Goal: Task Accomplishment & Management: Use online tool/utility

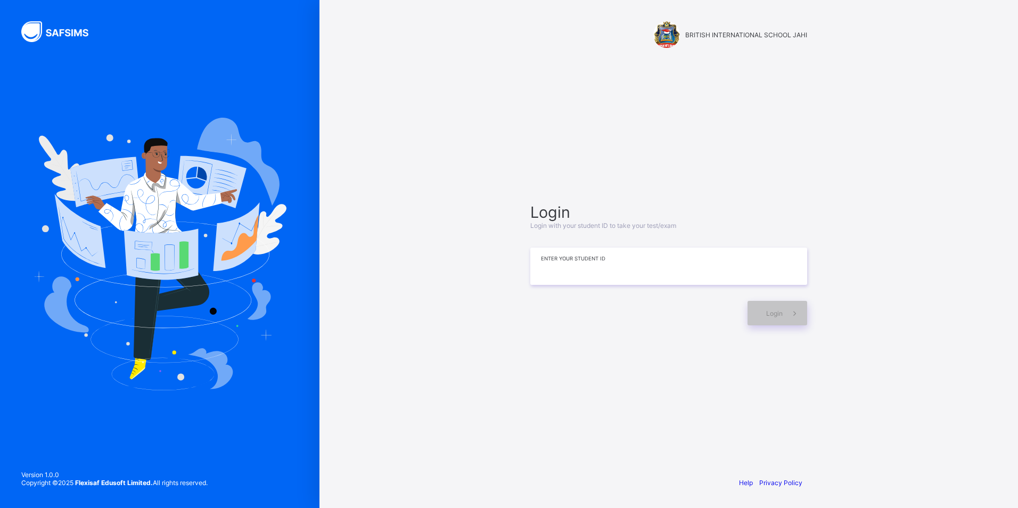
click at [613, 251] on input at bounding box center [668, 266] width 277 height 37
type input "**********"
click at [802, 312] on span at bounding box center [795, 313] width 24 height 24
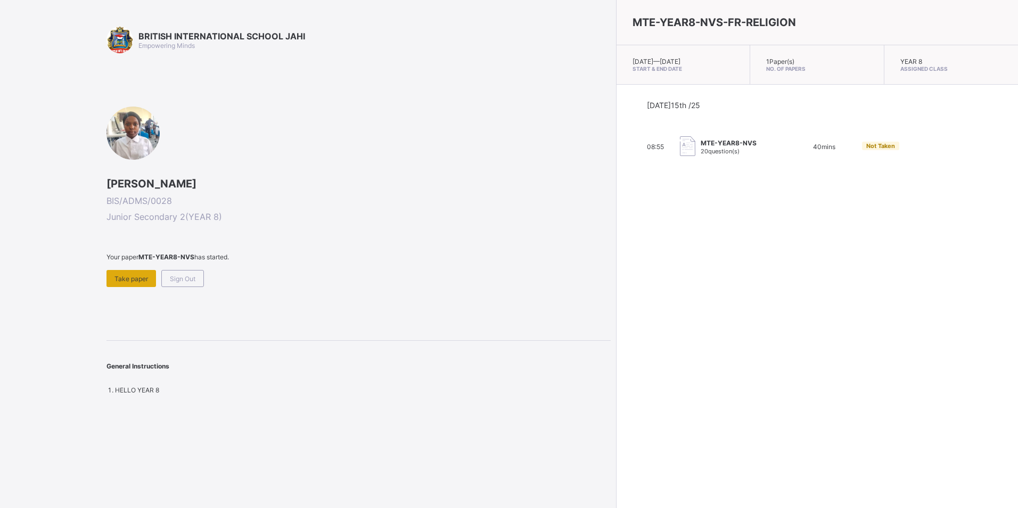
click at [142, 275] on span "Take paper" at bounding box center [132, 279] width 34 height 8
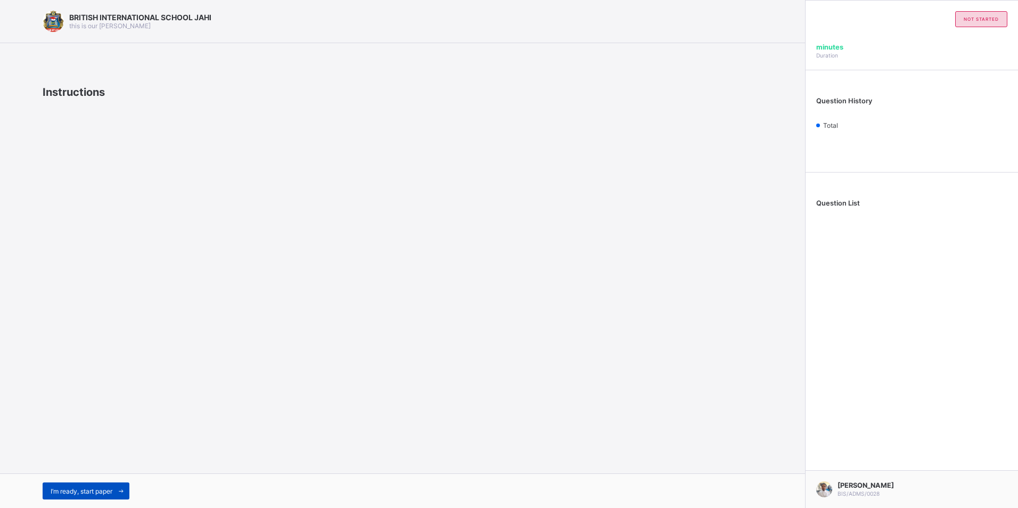
click at [102, 484] on div "I’m ready, start paper" at bounding box center [86, 491] width 87 height 17
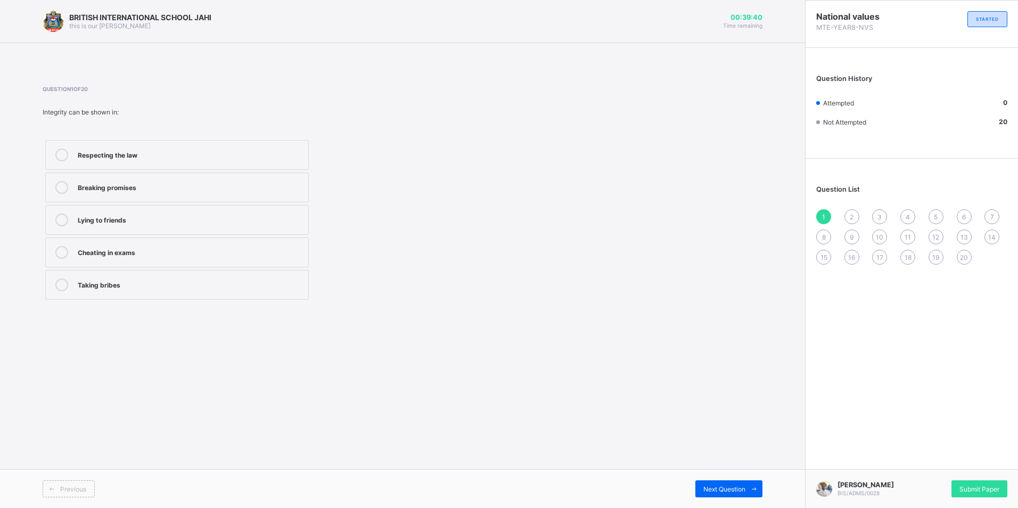
click at [158, 153] on div "Respecting the law" at bounding box center [190, 154] width 225 height 11
click at [740, 481] on div "Next Question" at bounding box center [729, 488] width 67 height 17
click at [171, 183] on div "Acts openly and honestly" at bounding box center [190, 186] width 225 height 11
click at [745, 485] on span "Next Question" at bounding box center [725, 489] width 42 height 8
click at [110, 291] on label "Fairness" at bounding box center [177, 285] width 264 height 30
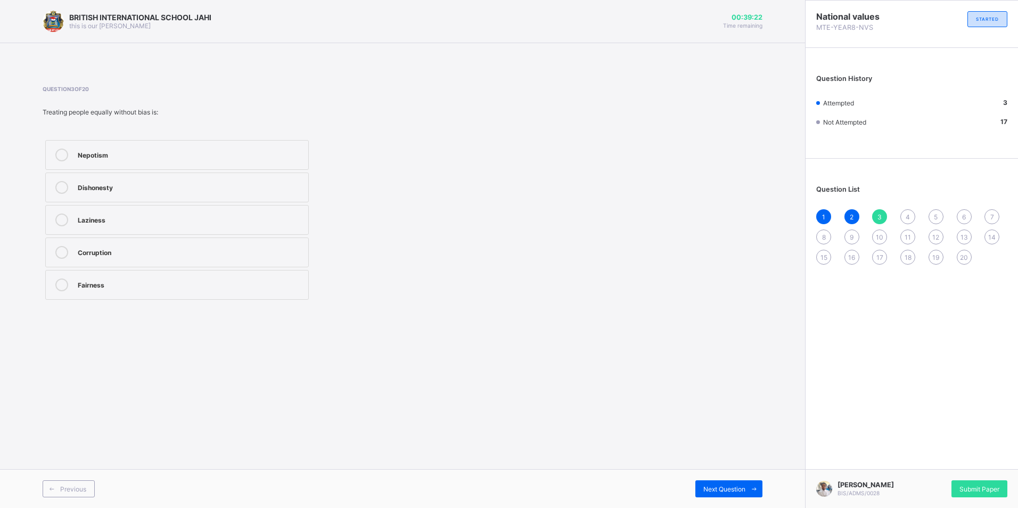
click at [725, 476] on div "Previous Next Question" at bounding box center [402, 488] width 805 height 39
click at [729, 482] on div "Next Question" at bounding box center [729, 488] width 67 height 17
click at [172, 157] on div "It builds trust and respect" at bounding box center [190, 154] width 225 height 11
click at [744, 487] on span "Next Question" at bounding box center [725, 489] width 42 height 8
click at [177, 291] on label "Honesty and moral uprightness" at bounding box center [177, 285] width 264 height 30
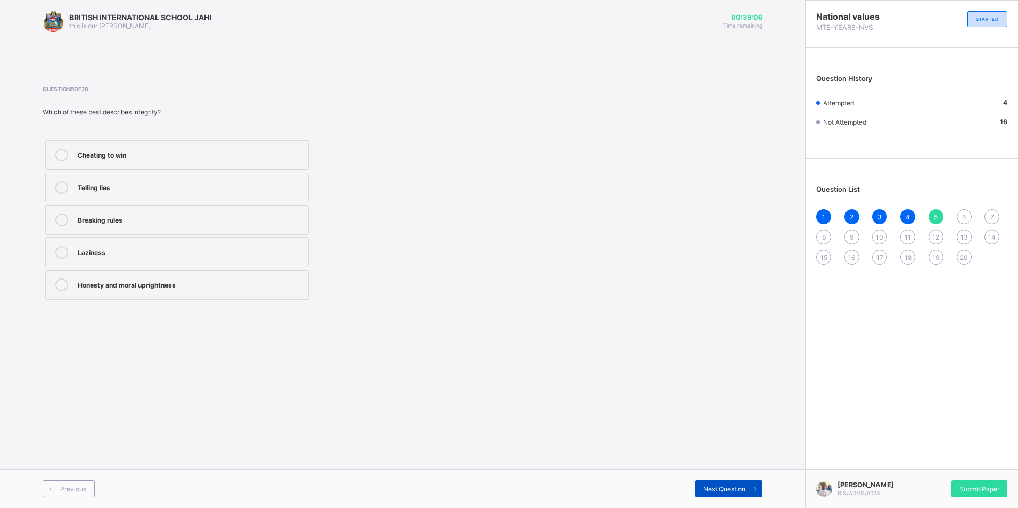
click at [729, 486] on span "Next Question" at bounding box center [725, 489] width 42 height 8
click at [110, 263] on label "Integrity" at bounding box center [177, 253] width 264 height 30
click at [714, 480] on div "Previous Next Question" at bounding box center [402, 488] width 805 height 39
click at [716, 484] on div "Next Question" at bounding box center [729, 488] width 67 height 17
click at [107, 247] on div "Transparency" at bounding box center [190, 251] width 225 height 11
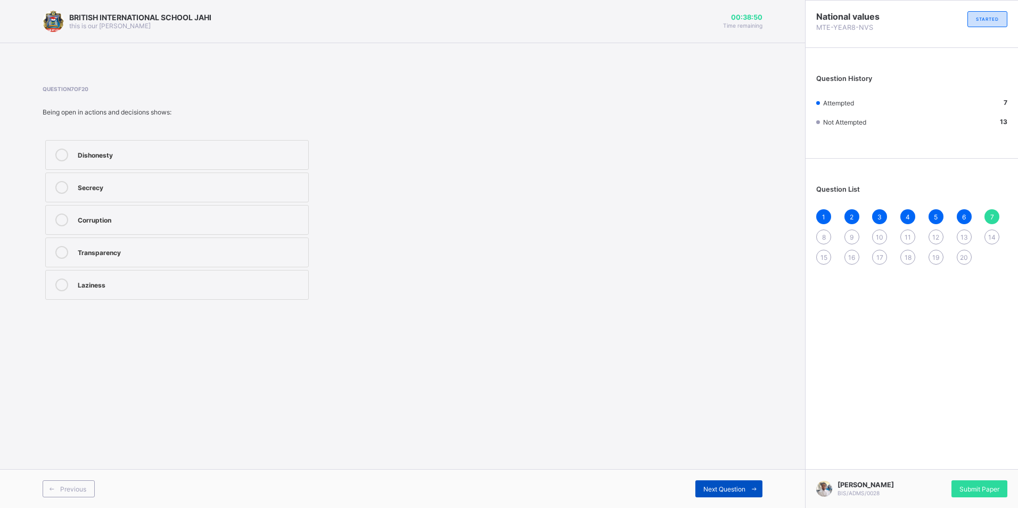
click at [752, 486] on icon at bounding box center [754, 489] width 8 height 7
click at [190, 151] on div "Keeping to promises" at bounding box center [190, 154] width 225 height 11
click at [735, 492] on span "Next Question" at bounding box center [725, 489] width 42 height 8
click at [94, 152] on div "Integrity" at bounding box center [190, 154] width 225 height 11
click at [705, 492] on span "Next Question" at bounding box center [725, 489] width 42 height 8
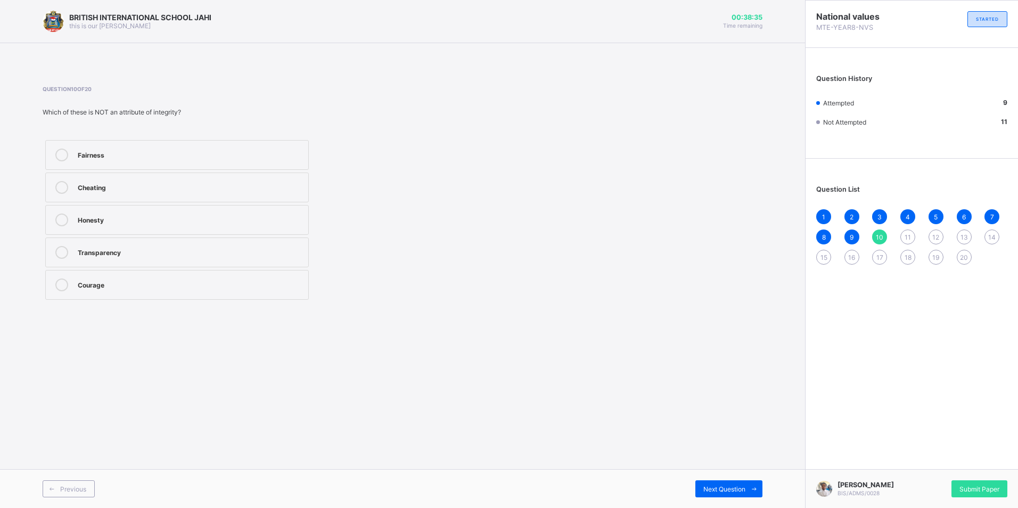
click at [117, 181] on div "Cheating" at bounding box center [190, 186] width 225 height 11
click at [753, 487] on icon at bounding box center [754, 489] width 8 height 7
click at [186, 217] on div "Promote gratitude and honesty" at bounding box center [190, 219] width 225 height 11
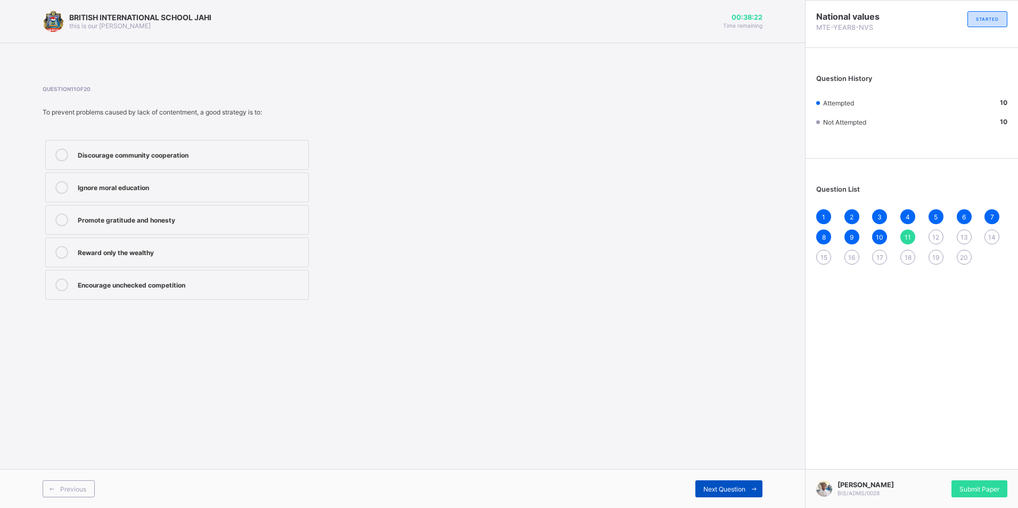
click at [751, 491] on icon at bounding box center [754, 489] width 8 height 7
click at [167, 165] on label "A public official embezzling funds due to greed" at bounding box center [177, 155] width 264 height 30
click at [707, 486] on span "Next Question" at bounding box center [725, 489] width 42 height 8
click at [94, 283] on div "Corruption and insecurity" at bounding box center [190, 284] width 225 height 11
click at [733, 491] on span "Next Question" at bounding box center [725, 489] width 42 height 8
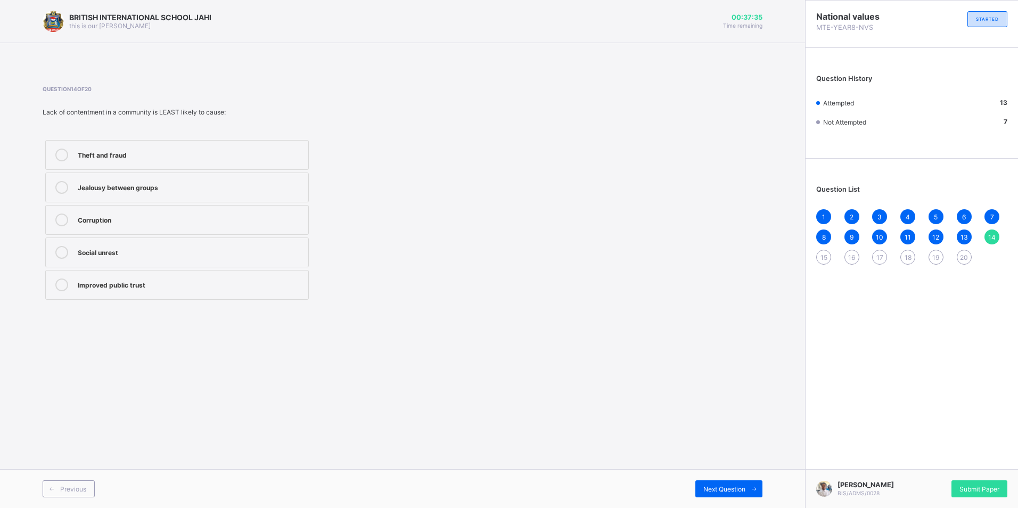
click at [139, 158] on div "Theft and fraud" at bounding box center [190, 154] width 225 height 11
click at [759, 487] on span at bounding box center [754, 488] width 17 height 17
click at [197, 214] on div "Improved emotional stability" at bounding box center [190, 219] width 225 height 11
click at [744, 493] on div "Next Question" at bounding box center [729, 488] width 67 height 17
click at [145, 162] on label "Promotes constant change" at bounding box center [177, 155] width 264 height 30
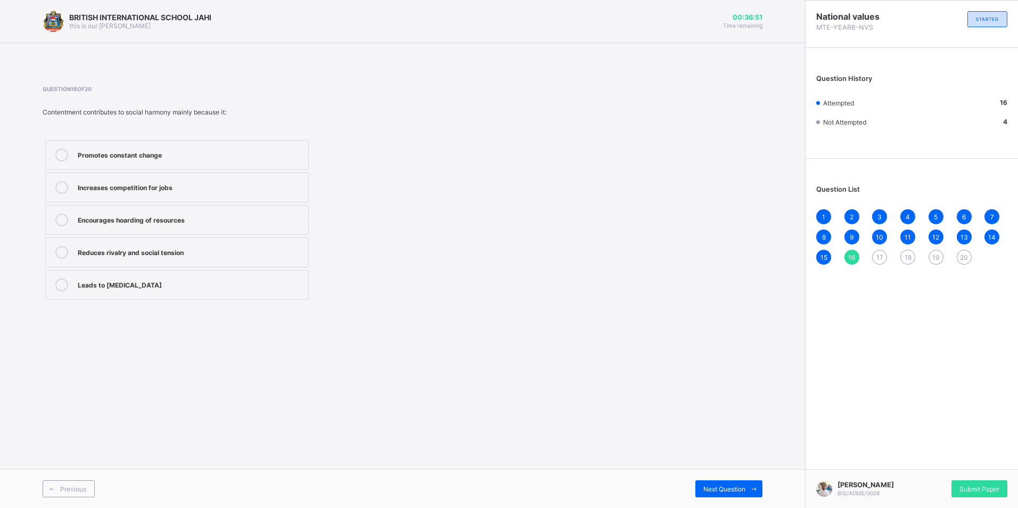
click at [717, 479] on div "Previous Next Question" at bounding box center [402, 488] width 805 height 39
click at [721, 483] on div "Next Question" at bounding box center [729, 488] width 67 height 17
click at [169, 262] on label "Appreciating what they have and working hard" at bounding box center [177, 253] width 264 height 30
click at [735, 486] on span "Next Question" at bounding box center [725, 489] width 42 height 8
click at [130, 290] on div "Frequent bragging" at bounding box center [190, 285] width 225 height 13
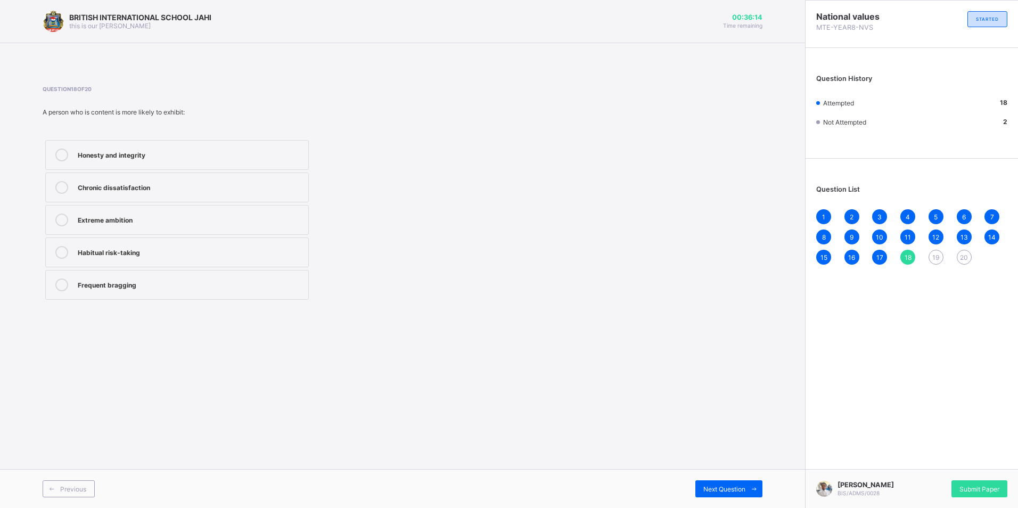
click at [126, 192] on div "Chronic dissatisfaction" at bounding box center [190, 187] width 225 height 13
click at [109, 287] on div "Frequent bragging" at bounding box center [190, 284] width 225 height 11
click at [103, 185] on div "Chronic dissatisfaction" at bounding box center [190, 186] width 225 height 11
click at [754, 486] on icon at bounding box center [754, 489] width 8 height 7
click at [125, 156] on div "Envy and jealousy" at bounding box center [190, 154] width 225 height 11
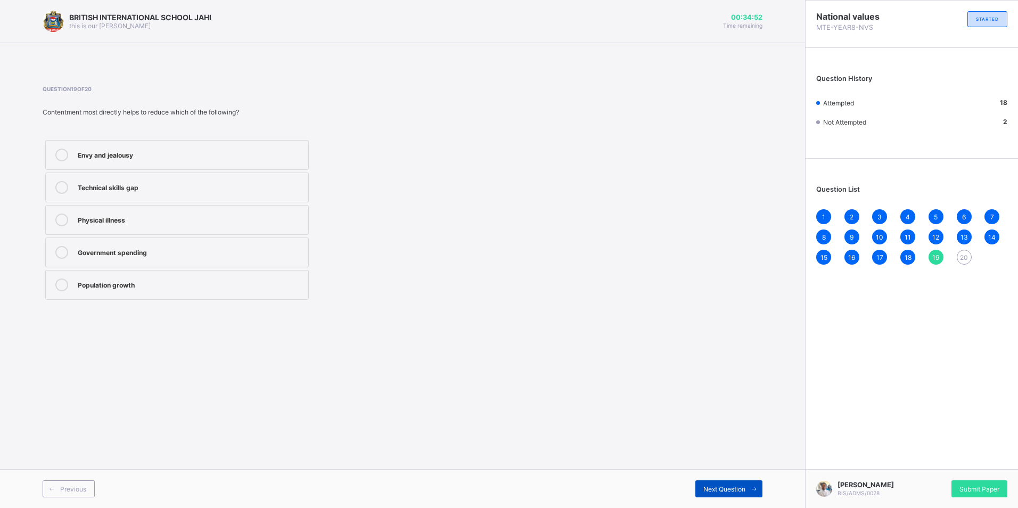
click at [707, 491] on span "Next Question" at bounding box center [725, 489] width 42 height 8
click at [135, 260] on label "Peace of mind" at bounding box center [177, 253] width 264 height 30
click at [819, 215] on div "1" at bounding box center [823, 216] width 15 height 15
click at [741, 484] on div "Next Question" at bounding box center [729, 488] width 67 height 17
click at [733, 488] on span "Next Question" at bounding box center [725, 489] width 42 height 8
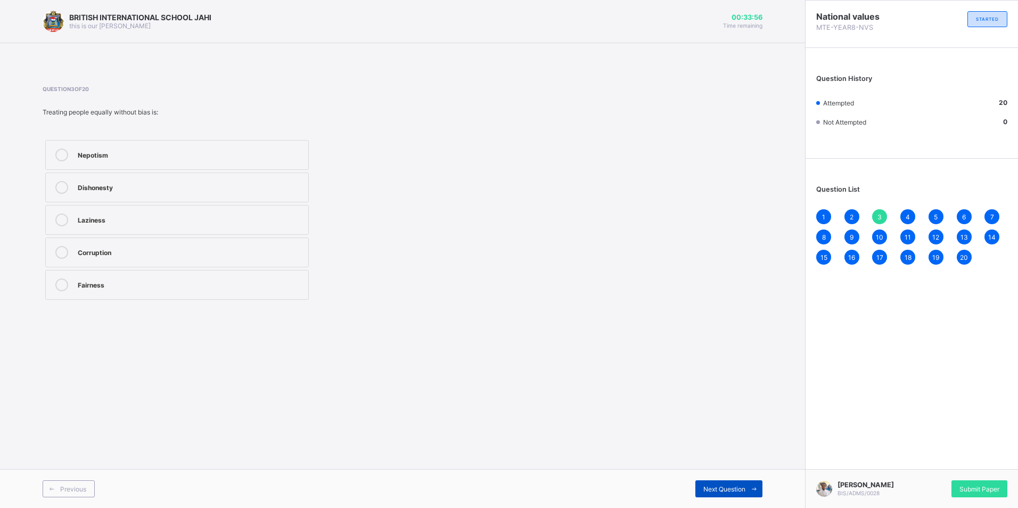
click at [733, 488] on span "Next Question" at bounding box center [725, 489] width 42 height 8
click at [734, 488] on span "Next Question" at bounding box center [725, 489] width 42 height 8
click at [735, 488] on span "Next Question" at bounding box center [725, 489] width 42 height 8
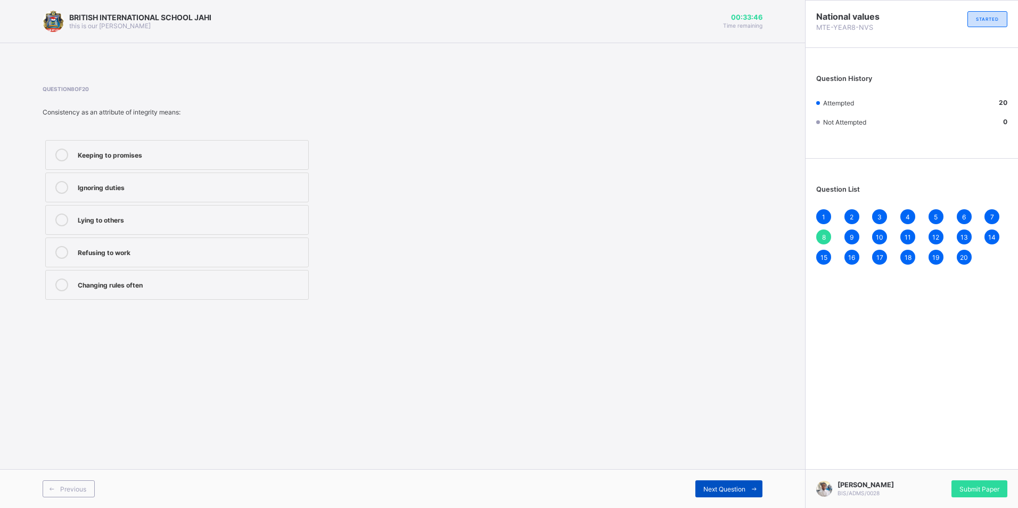
click at [735, 488] on span "Next Question" at bounding box center [725, 489] width 42 height 8
click at [735, 489] on span "Next Question" at bounding box center [725, 489] width 42 height 8
click at [736, 483] on div "Next Question" at bounding box center [729, 488] width 67 height 17
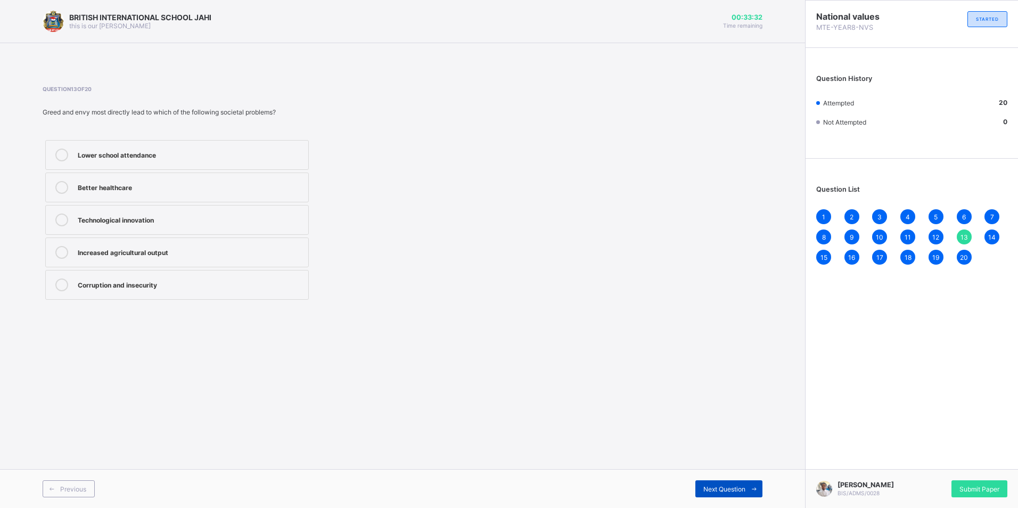
click at [736, 483] on div "Next Question" at bounding box center [729, 488] width 67 height 17
drag, startPoint x: 736, startPoint y: 483, endPoint x: 742, endPoint y: 489, distance: 9.0
click at [742, 489] on div "Next Question" at bounding box center [729, 488] width 67 height 17
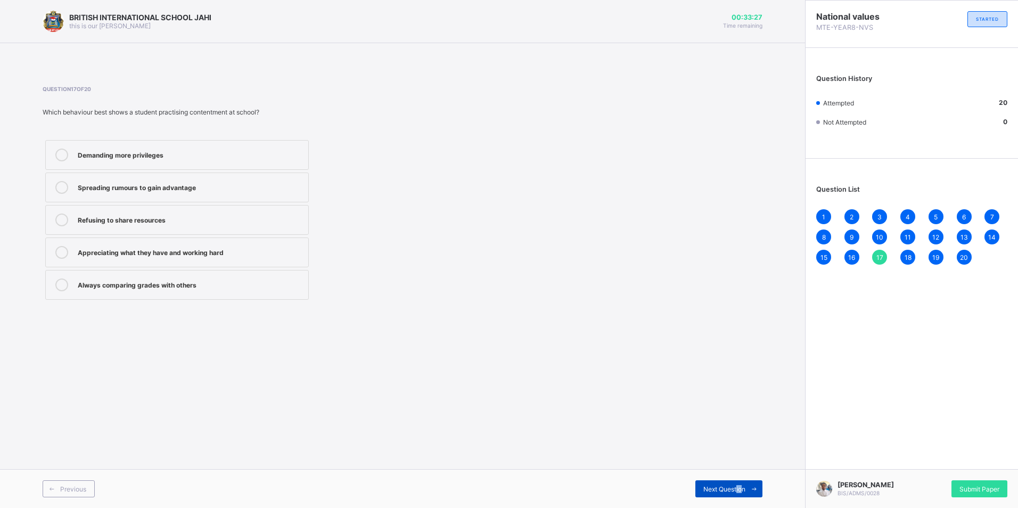
click at [742, 489] on span "Next Question" at bounding box center [725, 489] width 42 height 8
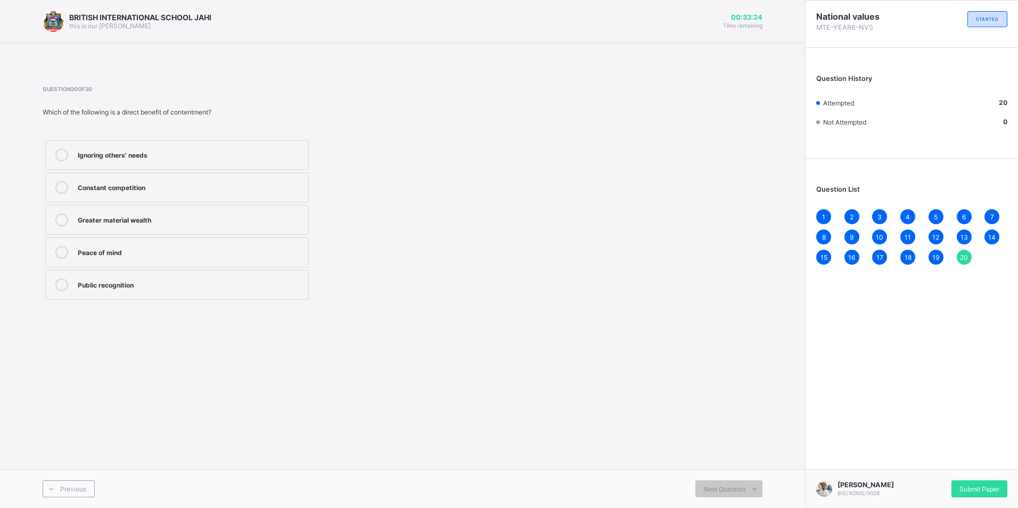
click at [606, 440] on div "BRITISH INTERNATIONAL SCHOOL JAHI this is our [PERSON_NAME] 00:33:24 Time remai…" at bounding box center [402, 254] width 805 height 508
click at [992, 483] on div "Submit Paper" at bounding box center [980, 488] width 56 height 17
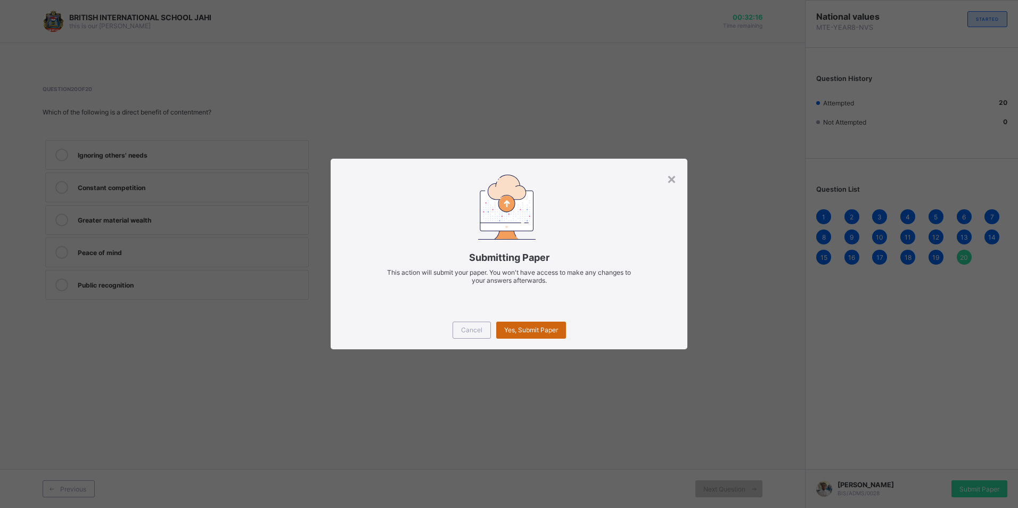
click at [505, 326] on span "Yes, Submit Paper" at bounding box center [531, 330] width 54 height 8
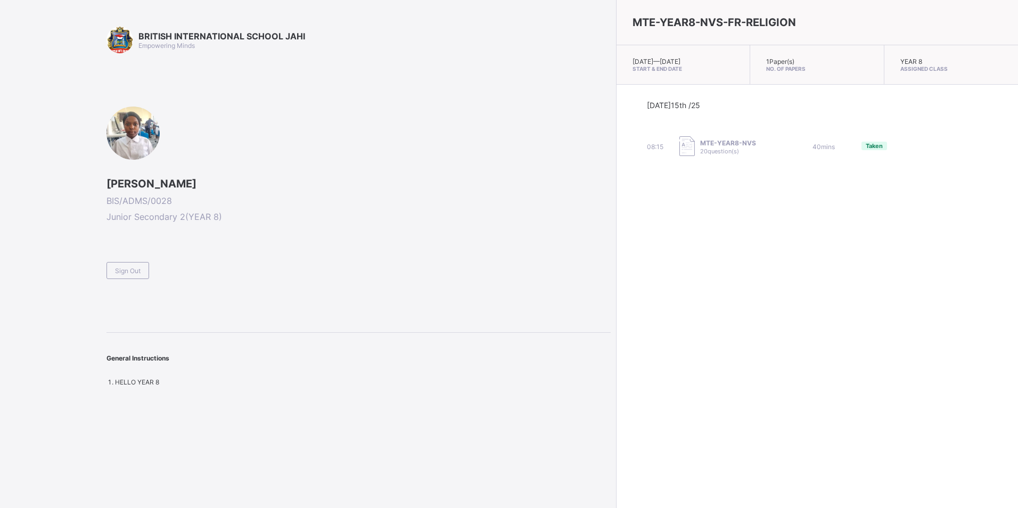
click at [130, 269] on span "Sign Out" at bounding box center [128, 271] width 26 height 8
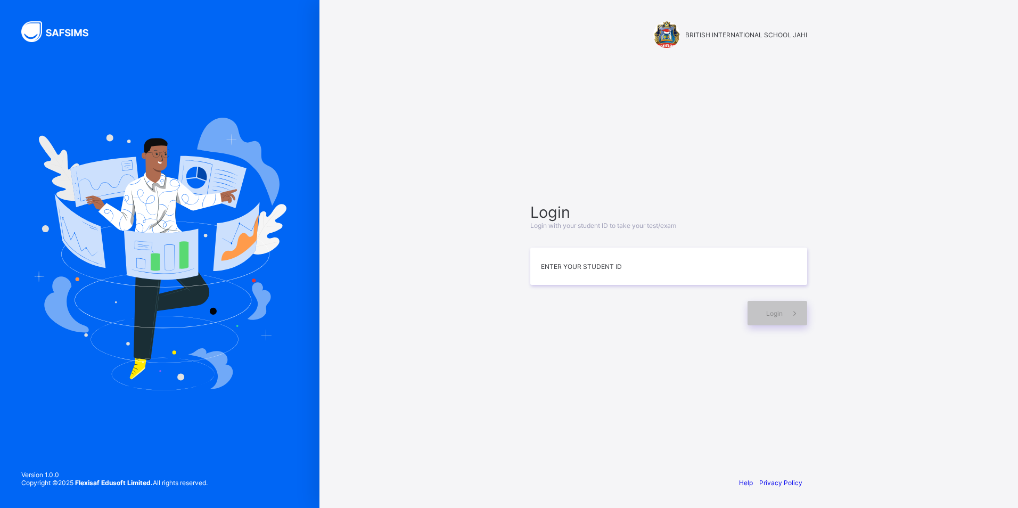
click at [614, 273] on input at bounding box center [668, 266] width 277 height 37
type input "**********"
click at [797, 309] on icon at bounding box center [794, 313] width 11 height 10
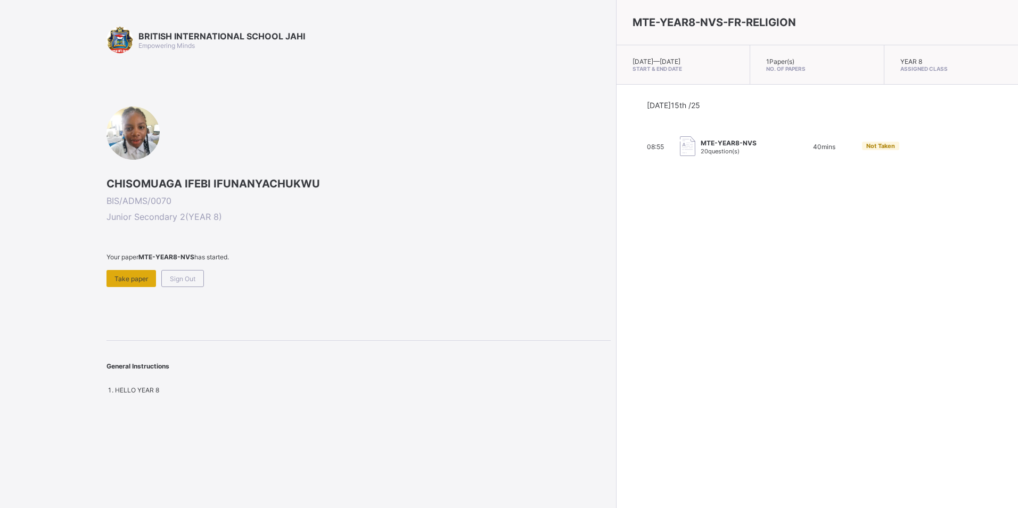
click at [141, 276] on span "Take paper" at bounding box center [132, 279] width 34 height 8
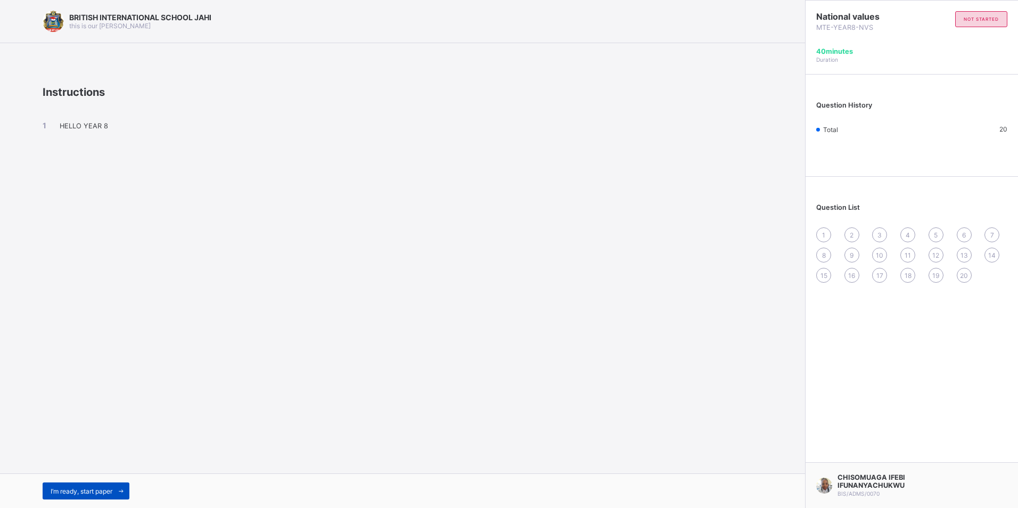
click at [67, 485] on div "I’m ready, start paper" at bounding box center [86, 491] width 87 height 17
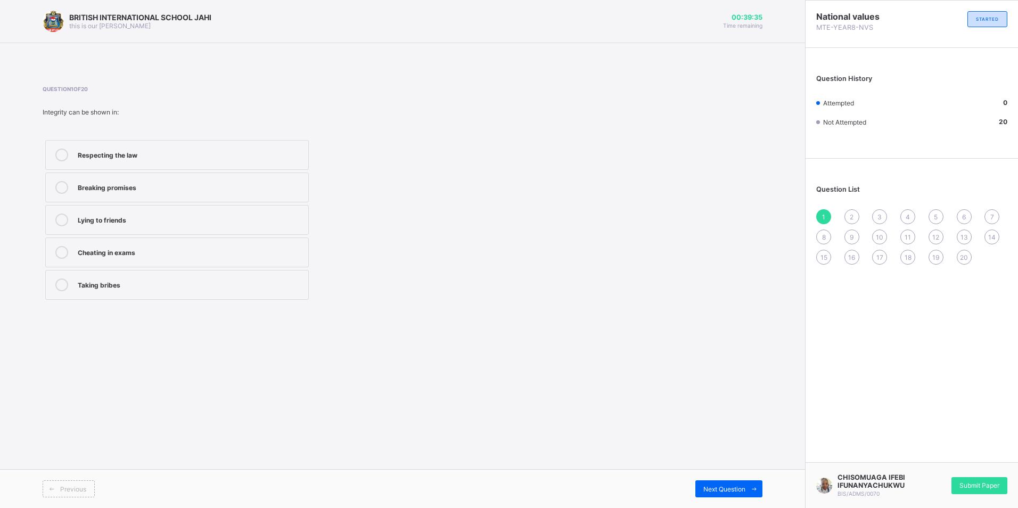
click at [165, 151] on div "Respecting the law" at bounding box center [190, 154] width 225 height 11
click at [854, 211] on div "2" at bounding box center [852, 216] width 15 height 15
click at [202, 189] on div "Acts openly and honestly" at bounding box center [190, 186] width 225 height 11
click at [875, 213] on div "3" at bounding box center [879, 216] width 15 height 15
click at [855, 215] on div "2" at bounding box center [852, 216] width 15 height 15
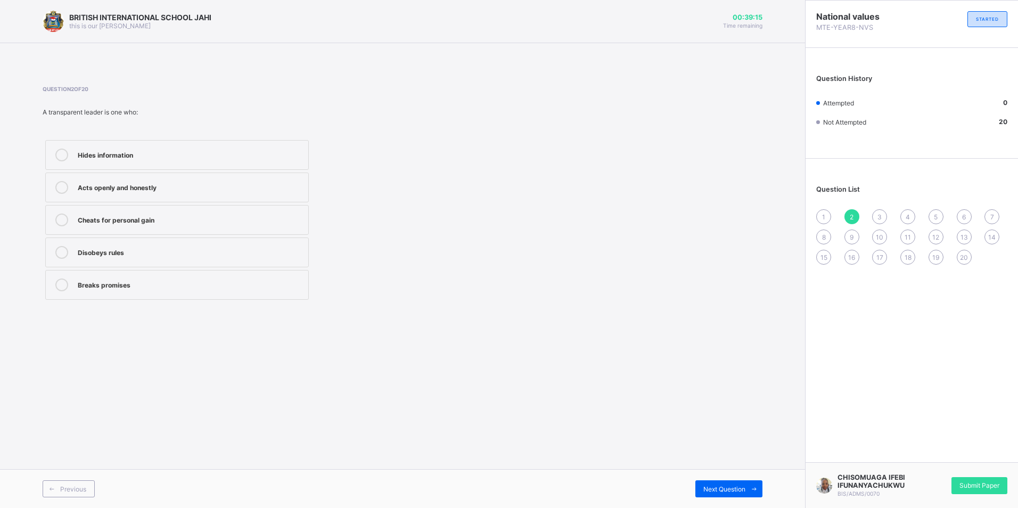
click at [239, 184] on div "Acts openly and honestly" at bounding box center [190, 186] width 225 height 11
click at [879, 212] on div "3" at bounding box center [879, 216] width 15 height 15
click at [128, 281] on div "Fairness" at bounding box center [190, 284] width 225 height 11
click at [908, 213] on span "4" at bounding box center [908, 217] width 4 height 8
click at [190, 152] on div "It builds trust and respect" at bounding box center [190, 154] width 225 height 11
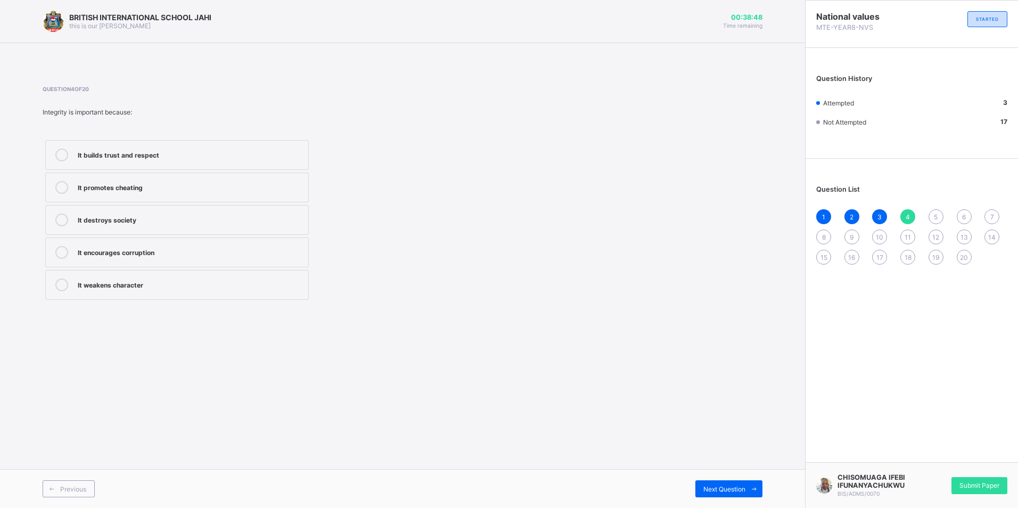
click at [933, 214] on div "5" at bounding box center [936, 216] width 15 height 15
click at [222, 281] on div "Honesty and moral uprightness" at bounding box center [190, 284] width 225 height 11
click at [966, 214] on span "6" at bounding box center [964, 217] width 4 height 8
click at [116, 256] on div "Integrity" at bounding box center [190, 251] width 225 height 11
click at [982, 210] on div "1 2 3 4 5 6 7 8 9 10 11 12 13 14 15 16 17 18 19 20" at bounding box center [911, 236] width 191 height 55
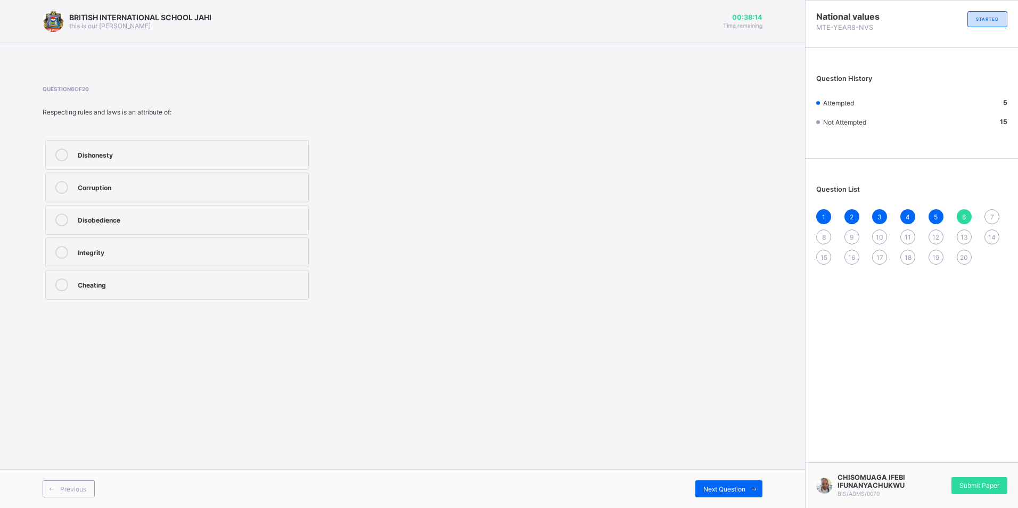
click at [992, 208] on div "Question List 1 2 3 4 5 6 7 8 9 10 11 12 13 14 15 16 17 18 19 20" at bounding box center [912, 219] width 213 height 111
click at [996, 216] on div "7" at bounding box center [992, 216] width 15 height 15
click at [150, 253] on div "Transparency" at bounding box center [190, 251] width 225 height 11
drag, startPoint x: 779, startPoint y: 194, endPoint x: 774, endPoint y: 188, distance: 8.0
click at [774, 188] on div "BRITISH INTERNATIONAL SCHOOL JAHI this is our [PERSON_NAME] 00:37:58 Time remai…" at bounding box center [402, 254] width 805 height 508
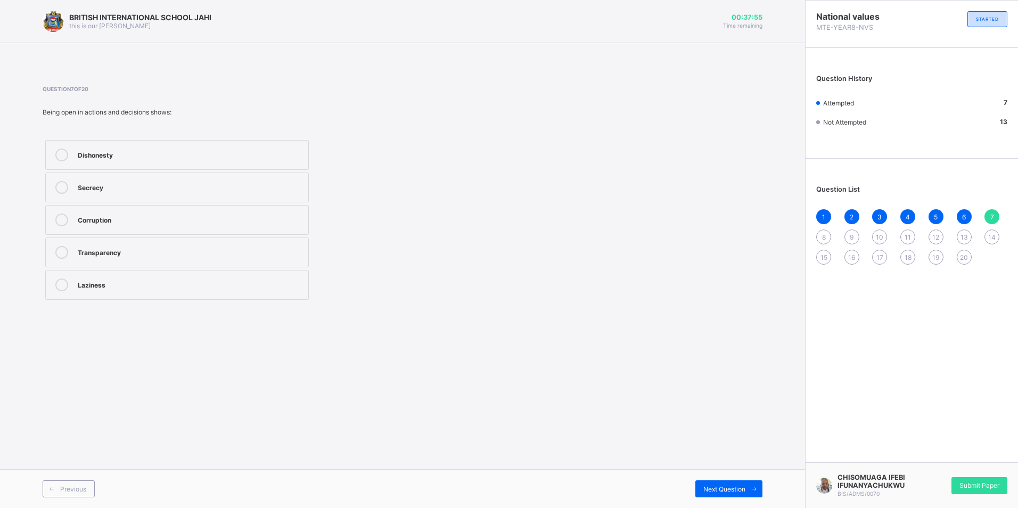
click at [826, 237] on div "8" at bounding box center [823, 237] width 15 height 15
click at [198, 152] on div "Keeping to promises" at bounding box center [190, 154] width 225 height 11
click at [853, 234] on span "9" at bounding box center [852, 237] width 4 height 8
click at [135, 153] on div "Integrity" at bounding box center [190, 154] width 225 height 11
click at [876, 233] on span "10" at bounding box center [879, 237] width 7 height 8
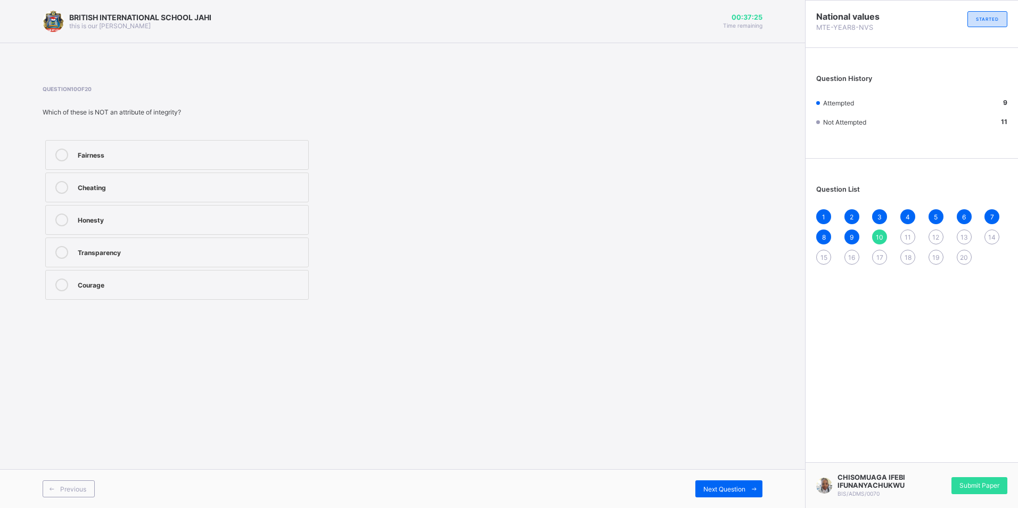
click at [121, 191] on div "Cheating" at bounding box center [190, 186] width 225 height 11
click at [910, 235] on span "11" at bounding box center [908, 237] width 6 height 8
click at [191, 219] on div "Promote gratitude and honesty" at bounding box center [190, 219] width 225 height 11
click at [323, 203] on div "Discourage community cooperation Ignore moral education Promote gratitude and h…" at bounding box center [267, 219] width 448 height 165
click at [936, 233] on span "12" at bounding box center [936, 237] width 7 height 8
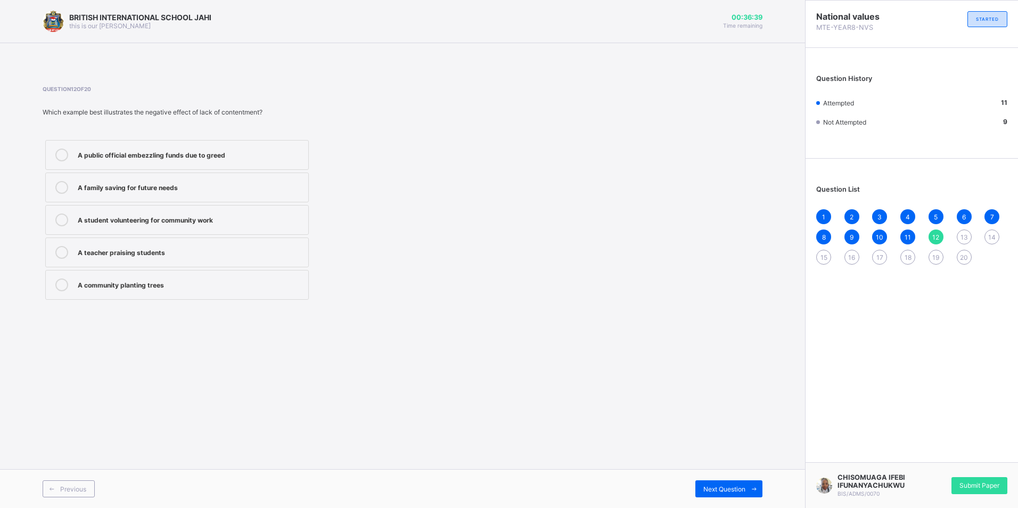
click at [240, 151] on div "A public official embezzling funds due to greed" at bounding box center [190, 154] width 225 height 11
click at [963, 232] on div "13" at bounding box center [964, 237] width 15 height 15
click at [181, 286] on div "Corruption and insecurity" at bounding box center [190, 284] width 225 height 11
click at [994, 236] on span "14" at bounding box center [992, 237] width 7 height 8
click at [168, 189] on div "Jealousy between groups" at bounding box center [190, 186] width 225 height 11
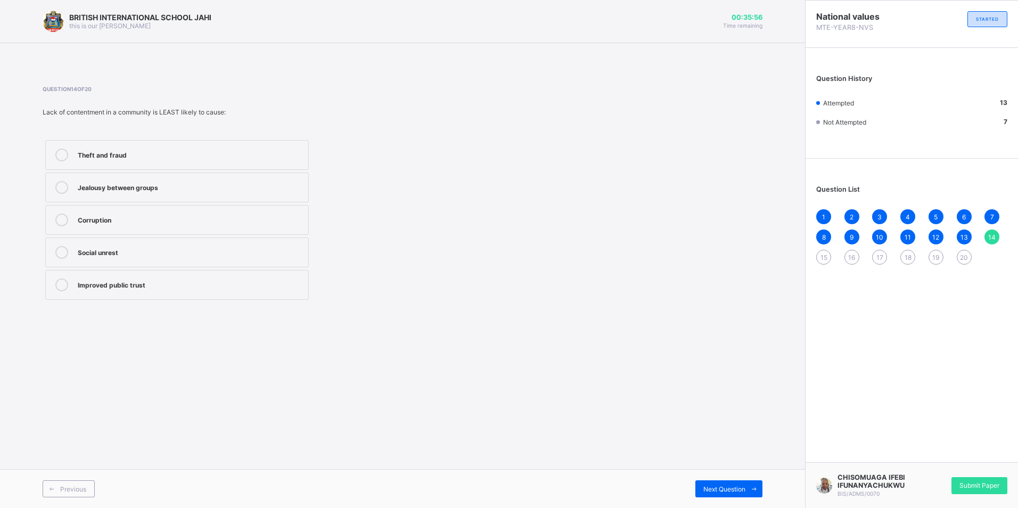
click at [827, 254] on span "15" at bounding box center [824, 258] width 7 height 8
click at [155, 153] on div "Fame among peers" at bounding box center [190, 154] width 225 height 11
click at [855, 262] on div "16" at bounding box center [852, 257] width 15 height 15
click at [189, 151] on div "Promotes constant change" at bounding box center [190, 154] width 225 height 11
drag, startPoint x: 869, startPoint y: 339, endPoint x: 908, endPoint y: 369, distance: 49.4
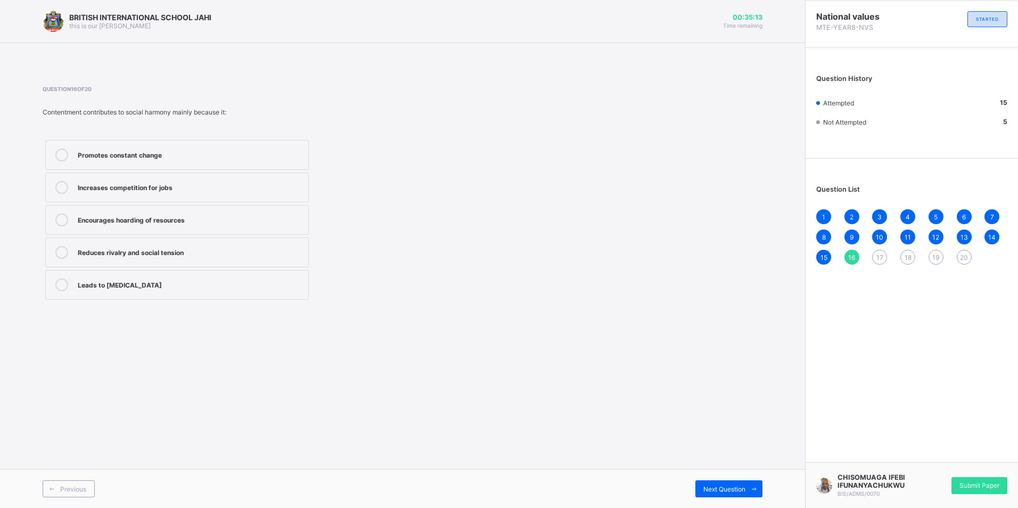
click at [896, 361] on div "National values MTE-YEAR8-NVS STARTED Question History Attempted 15 Not Attempt…" at bounding box center [911, 254] width 213 height 508
drag, startPoint x: 908, startPoint y: 369, endPoint x: 880, endPoint y: 292, distance: 82.0
click at [880, 292] on div "National values MTE-YEAR8-NVS STARTED Question History Attempted 15 Not Attempt…" at bounding box center [911, 254] width 213 height 508
click at [881, 260] on span "17" at bounding box center [880, 258] width 7 height 8
drag, startPoint x: 234, startPoint y: 254, endPoint x: 249, endPoint y: 251, distance: 15.7
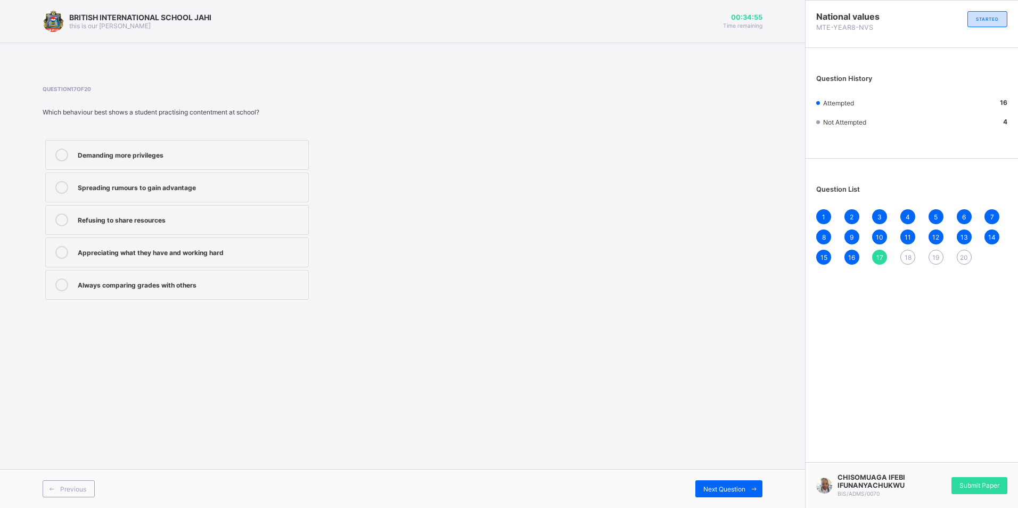
click at [234, 254] on div "Appreciating what they have and working hard" at bounding box center [190, 251] width 225 height 11
click at [906, 258] on span "18" at bounding box center [908, 258] width 7 height 8
click at [181, 152] on div "Honesty and integrity" at bounding box center [190, 154] width 225 height 11
drag, startPoint x: 277, startPoint y: 174, endPoint x: 289, endPoint y: 168, distance: 13.3
click at [284, 170] on div "Honesty and integrity Chronic dissatisfaction Extreme ambition Habitual risk-ta…" at bounding box center [177, 219] width 269 height 165
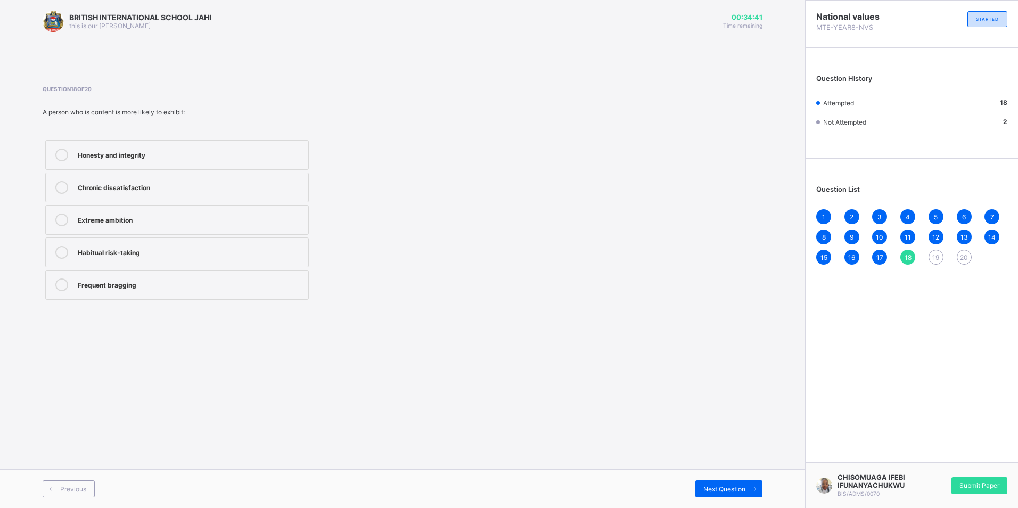
click at [937, 254] on span "19" at bounding box center [936, 258] width 7 height 8
click at [154, 157] on div "Envy and jealousy" at bounding box center [190, 154] width 225 height 11
click at [966, 258] on span "20" at bounding box center [964, 258] width 8 height 8
click at [148, 259] on label "Peace of mind" at bounding box center [177, 253] width 264 height 30
click at [967, 484] on span "Submit Paper" at bounding box center [980, 485] width 40 height 8
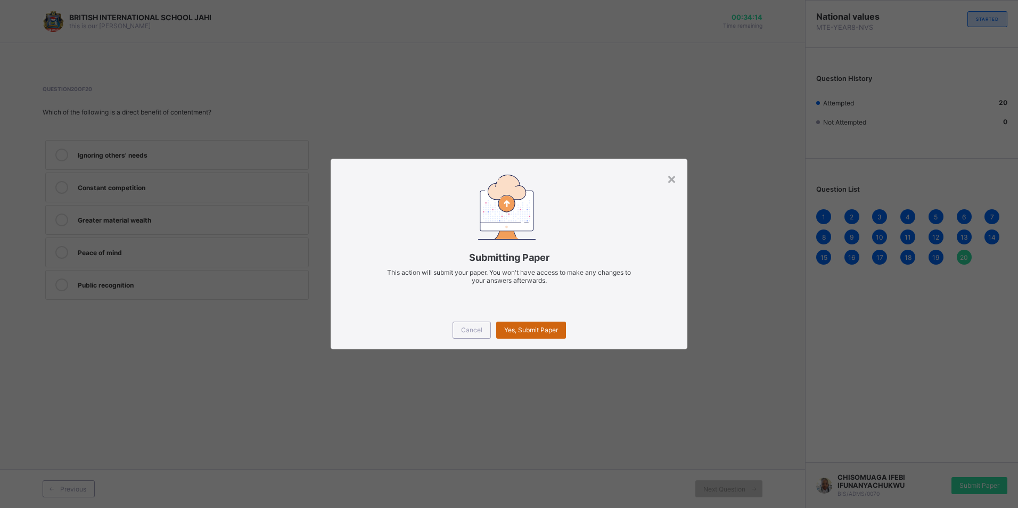
click at [537, 329] on span "Yes, Submit Paper" at bounding box center [531, 330] width 54 height 8
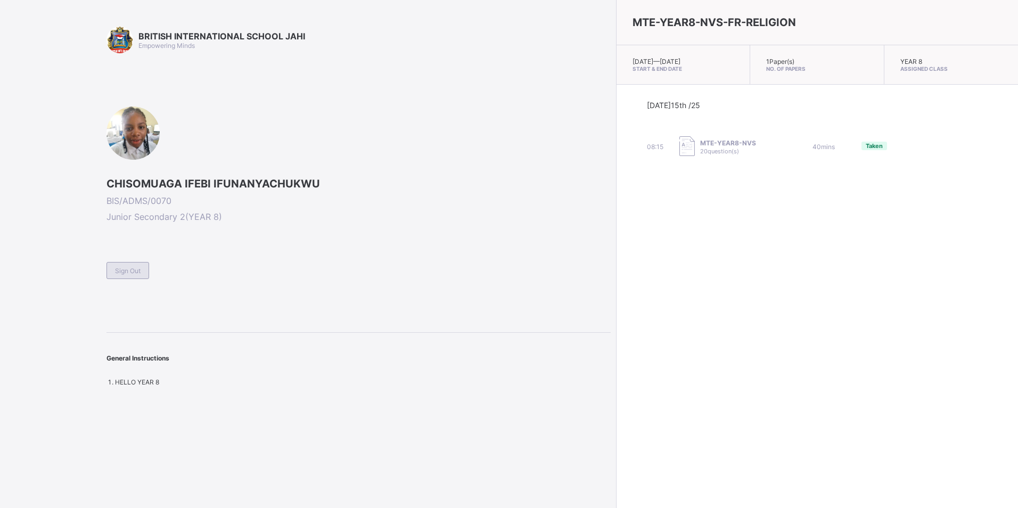
click at [117, 265] on div "Sign Out" at bounding box center [128, 270] width 43 height 17
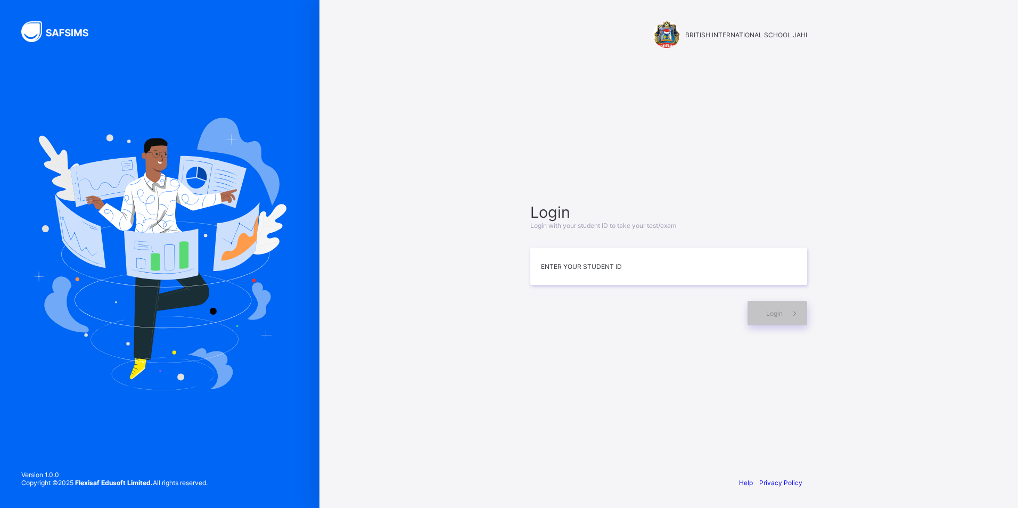
click at [578, 394] on div "Login Login with your student ID to take your test/exam Enter your Student ID L…" at bounding box center [669, 263] width 298 height 365
click at [631, 282] on input at bounding box center [668, 266] width 277 height 37
type input "**********"
click at [803, 317] on span at bounding box center [795, 313] width 24 height 24
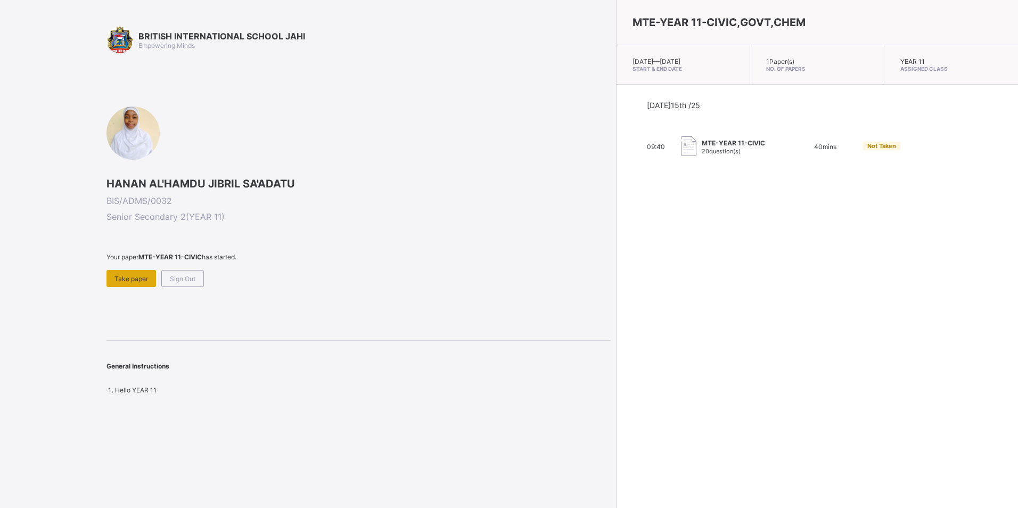
click at [135, 280] on span "Take paper" at bounding box center [132, 279] width 34 height 8
click at [168, 285] on div "Sign Out" at bounding box center [182, 278] width 43 height 17
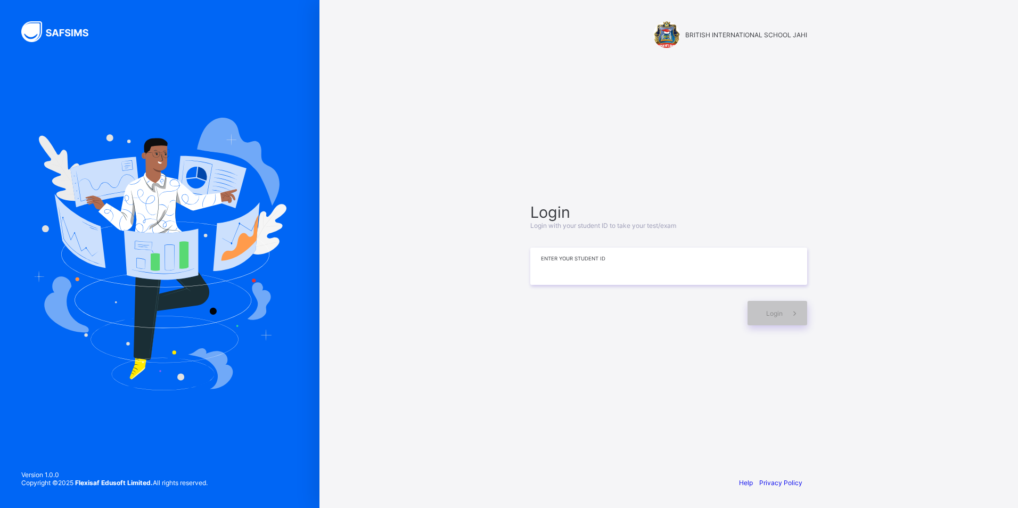
click at [719, 249] on div "Login Login with your student ID to take your test/exam Enter your Student ID L…" at bounding box center [668, 264] width 277 height 122
drag, startPoint x: 771, startPoint y: 289, endPoint x: 773, endPoint y: 301, distance: 12.4
click at [772, 300] on div "Login Login with your student ID to take your test/exam Enter your Student ID L…" at bounding box center [668, 264] width 277 height 122
drag, startPoint x: 663, startPoint y: 452, endPoint x: 657, endPoint y: 451, distance: 5.6
click at [660, 451] on div "BRITISH INTERNATIONAL SCHOOL JAHI Login Login with your student ID to take your…" at bounding box center [669, 254] width 320 height 508
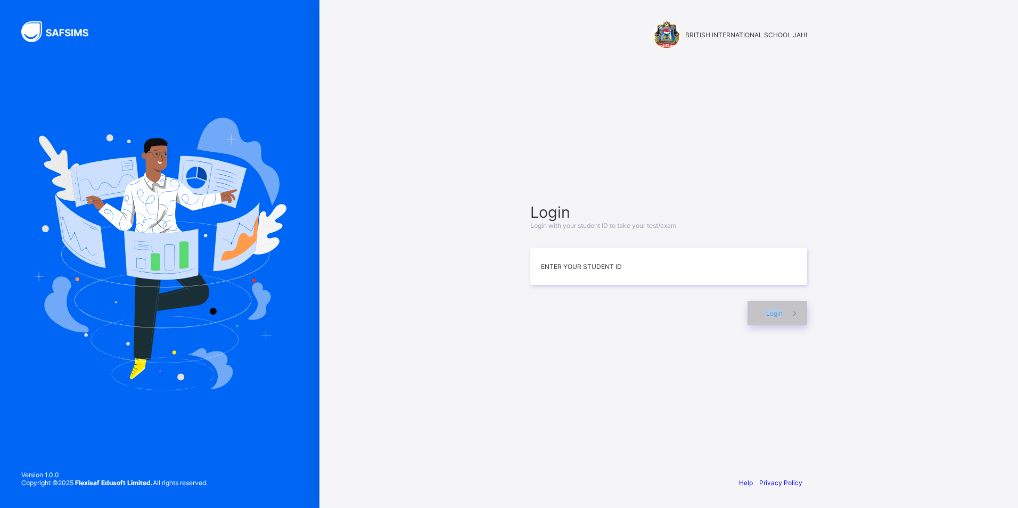
drag, startPoint x: 657, startPoint y: 451, endPoint x: 652, endPoint y: 450, distance: 5.4
click at [652, 450] on div "BRITISH INTERNATIONAL SCHOOL JAHI Login Login with your student ID to take your…" at bounding box center [669, 254] width 320 height 508
click at [885, 156] on div "BRITISH INTERNATIONAL SCHOOL JAHI Login Login with your student ID to take your…" at bounding box center [669, 254] width 699 height 508
click at [708, 272] on input at bounding box center [668, 266] width 277 height 37
type input "**********"
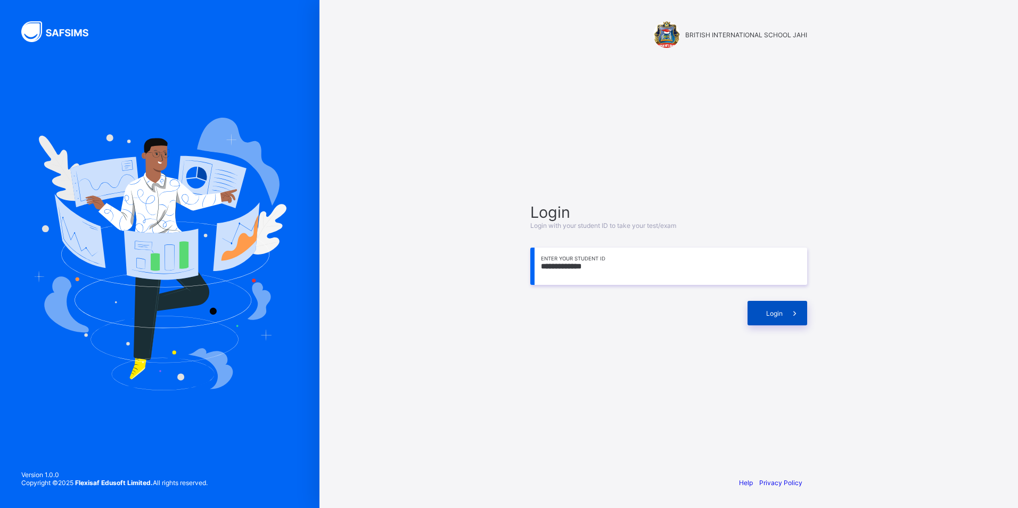
click at [774, 304] on div "Login" at bounding box center [778, 313] width 60 height 24
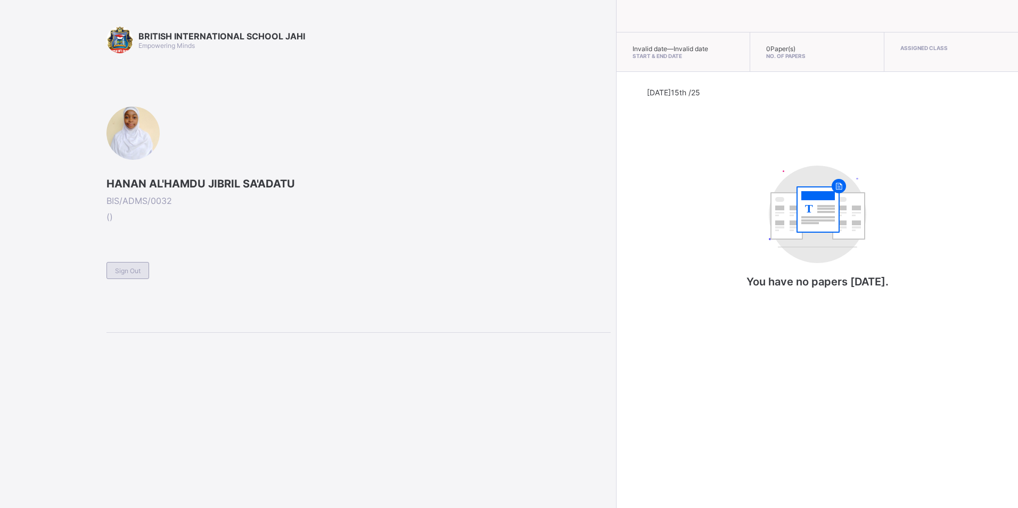
click at [123, 268] on span "Sign Out" at bounding box center [128, 271] width 26 height 8
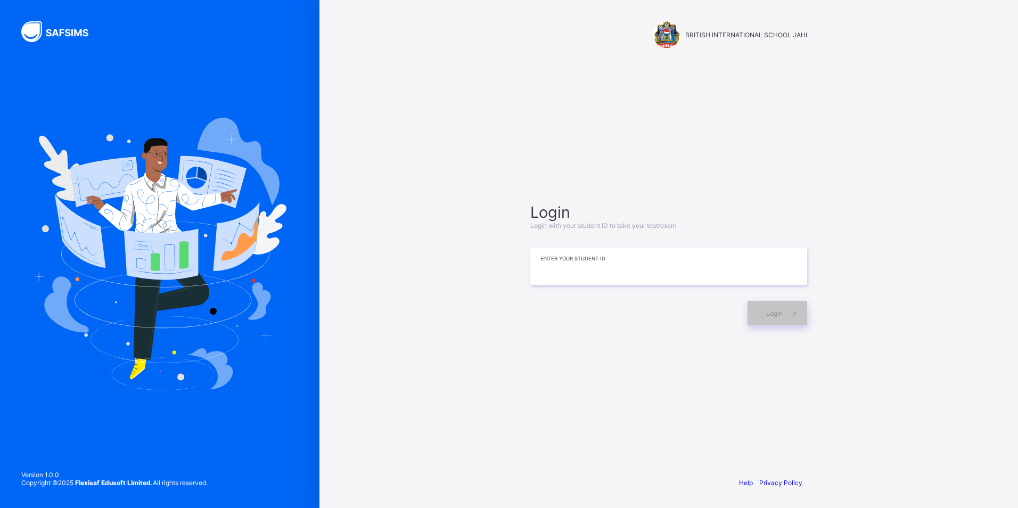
click at [739, 258] on input at bounding box center [668, 266] width 277 height 37
type input "**********"
click at [772, 310] on span "Login" at bounding box center [774, 313] width 17 height 8
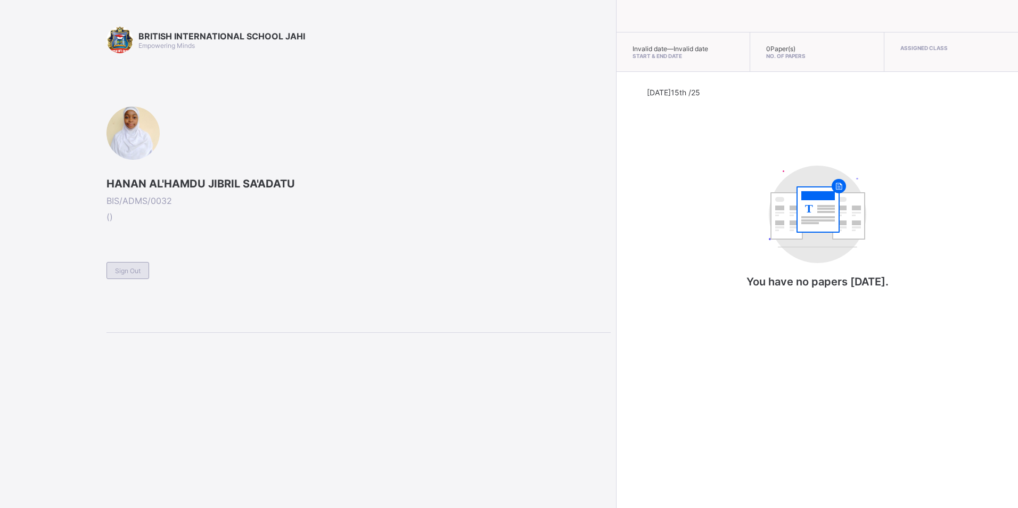
click at [147, 272] on div "Sign Out" at bounding box center [128, 270] width 43 height 17
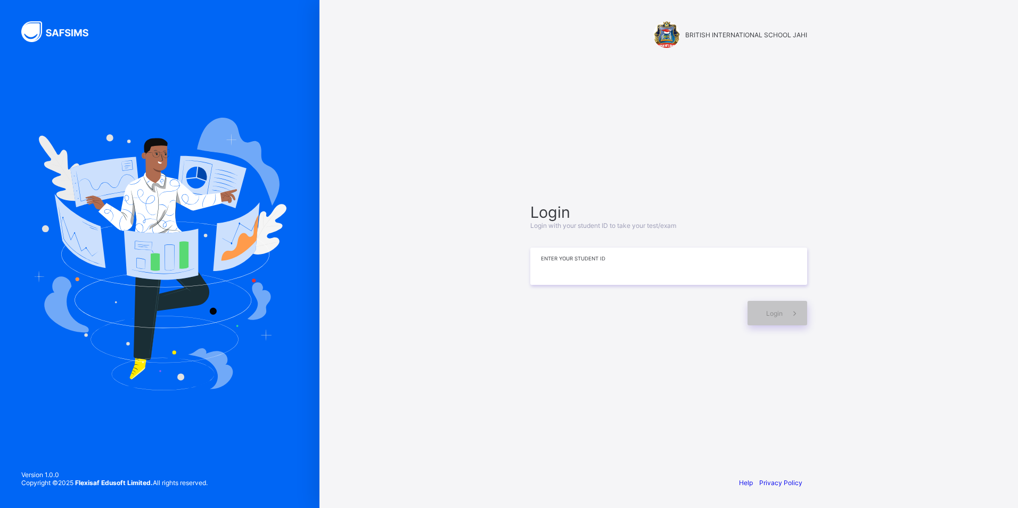
click at [766, 263] on input at bounding box center [668, 266] width 277 height 37
type input "**********"
click at [793, 308] on icon at bounding box center [794, 313] width 11 height 10
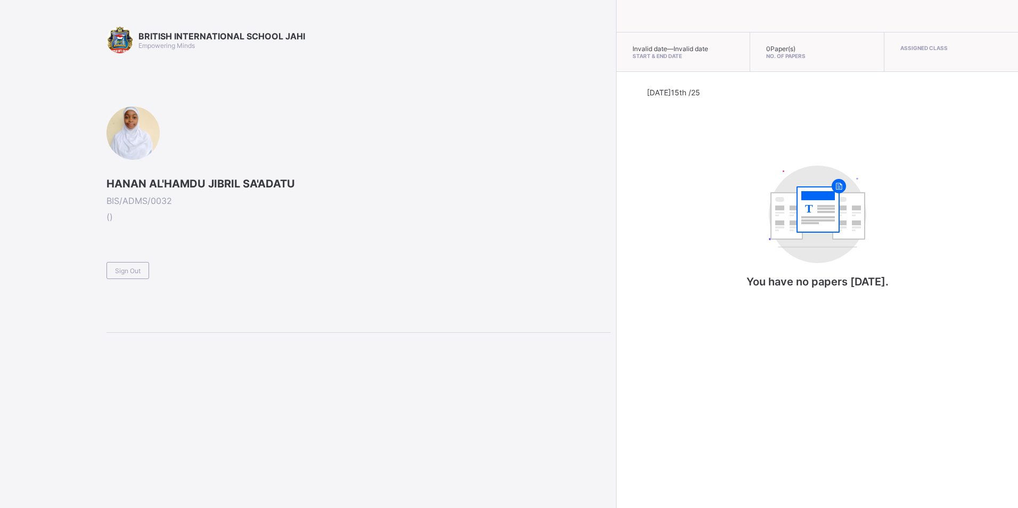
click at [127, 279] on div "BRITISH INTERNATIONAL SCHOOL JAHI Empowering Minds HANAN AL'HAMDU JIBRIL SA'ADA…" at bounding box center [359, 180] width 504 height 306
click at [133, 276] on div "Sign Out" at bounding box center [128, 270] width 43 height 17
